Goal: Use online tool/utility: Utilize a website feature to perform a specific function

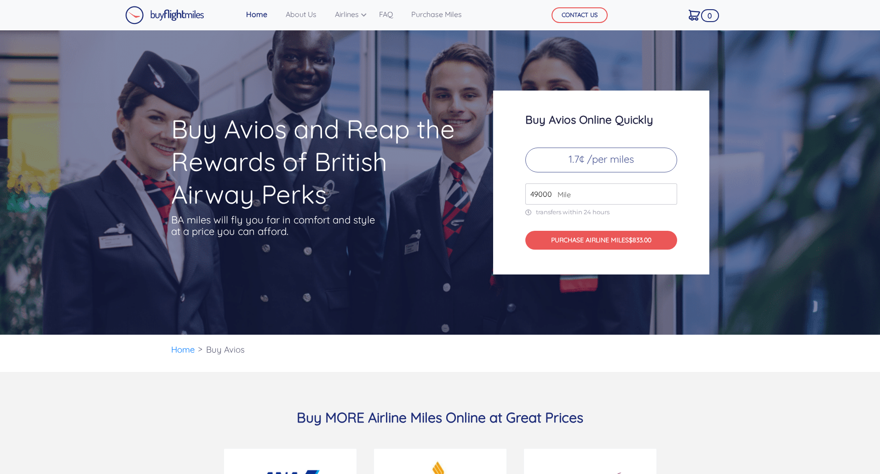
click at [640, 156] on p "1.7¢ /per miles" at bounding box center [601, 160] width 152 height 25
click at [667, 191] on input "50000" at bounding box center [601, 193] width 152 height 21
click at [667, 192] on input "51000" at bounding box center [601, 193] width 152 height 21
click at [667, 192] on input "52000" at bounding box center [601, 193] width 152 height 21
click at [667, 192] on input "53000" at bounding box center [601, 193] width 152 height 21
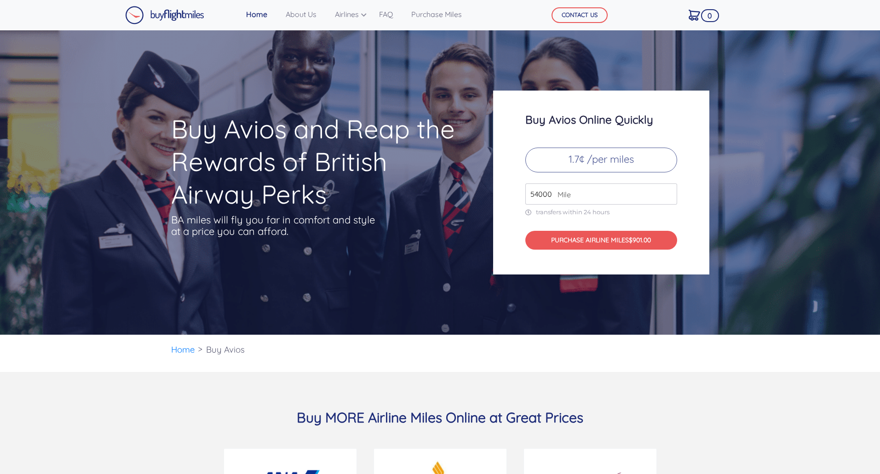
click at [667, 192] on input "54000" at bounding box center [601, 193] width 152 height 21
click at [667, 192] on input "55000" at bounding box center [601, 193] width 152 height 21
click at [667, 192] on input "56000" at bounding box center [601, 193] width 152 height 21
click at [667, 192] on input "57000" at bounding box center [601, 193] width 152 height 21
click at [667, 192] on input "58000" at bounding box center [601, 193] width 152 height 21
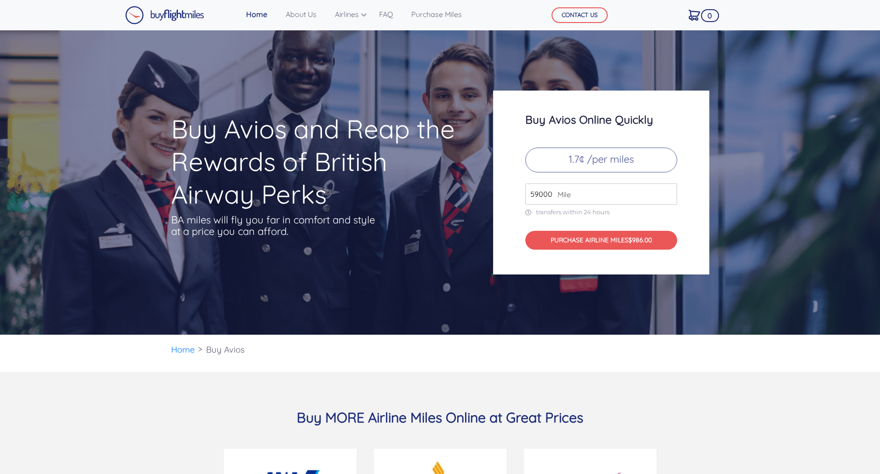
click at [667, 192] on input "59000" at bounding box center [601, 193] width 152 height 21
type input "60000"
click at [667, 192] on input "60000" at bounding box center [601, 193] width 152 height 21
